Goal: Task Accomplishment & Management: Complete application form

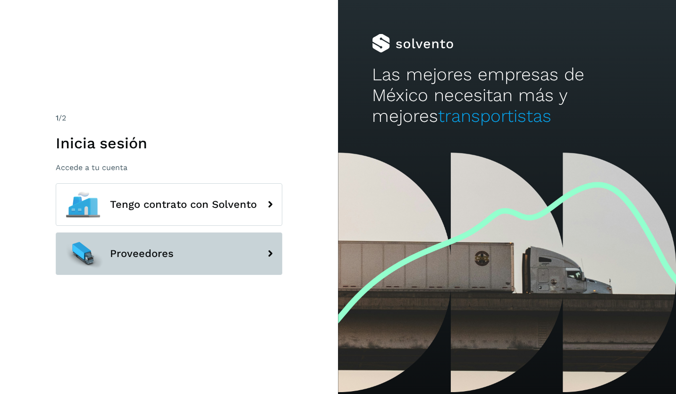
click at [192, 245] on button "Proveedores" at bounding box center [169, 253] width 227 height 42
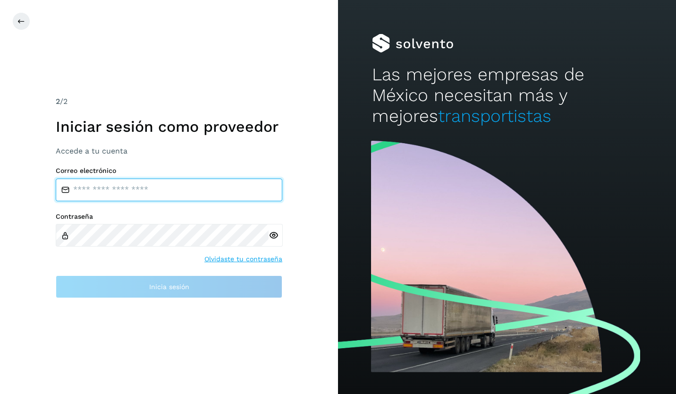
click at [125, 193] on input "email" at bounding box center [169, 189] width 227 height 23
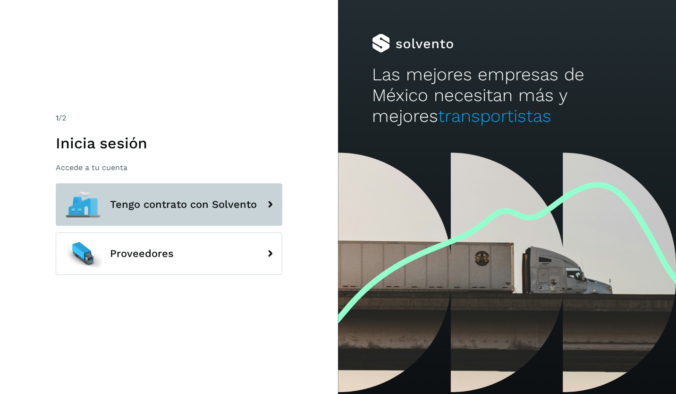
click at [158, 205] on span "Tengo contrato con Solvento" at bounding box center [183, 204] width 147 height 11
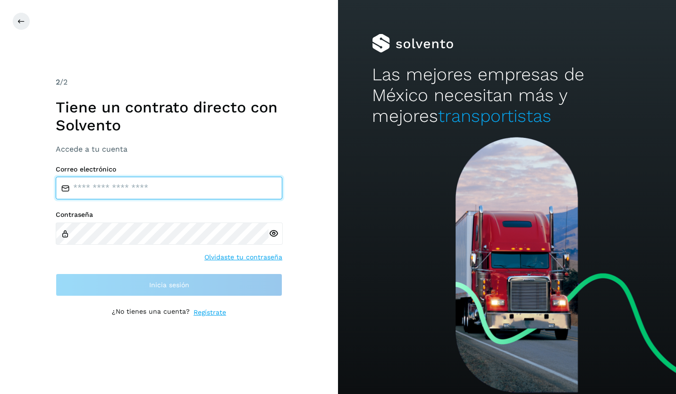
click at [135, 186] on input "email" at bounding box center [169, 188] width 227 height 23
